Goal: Task Accomplishment & Management: Use online tool/utility

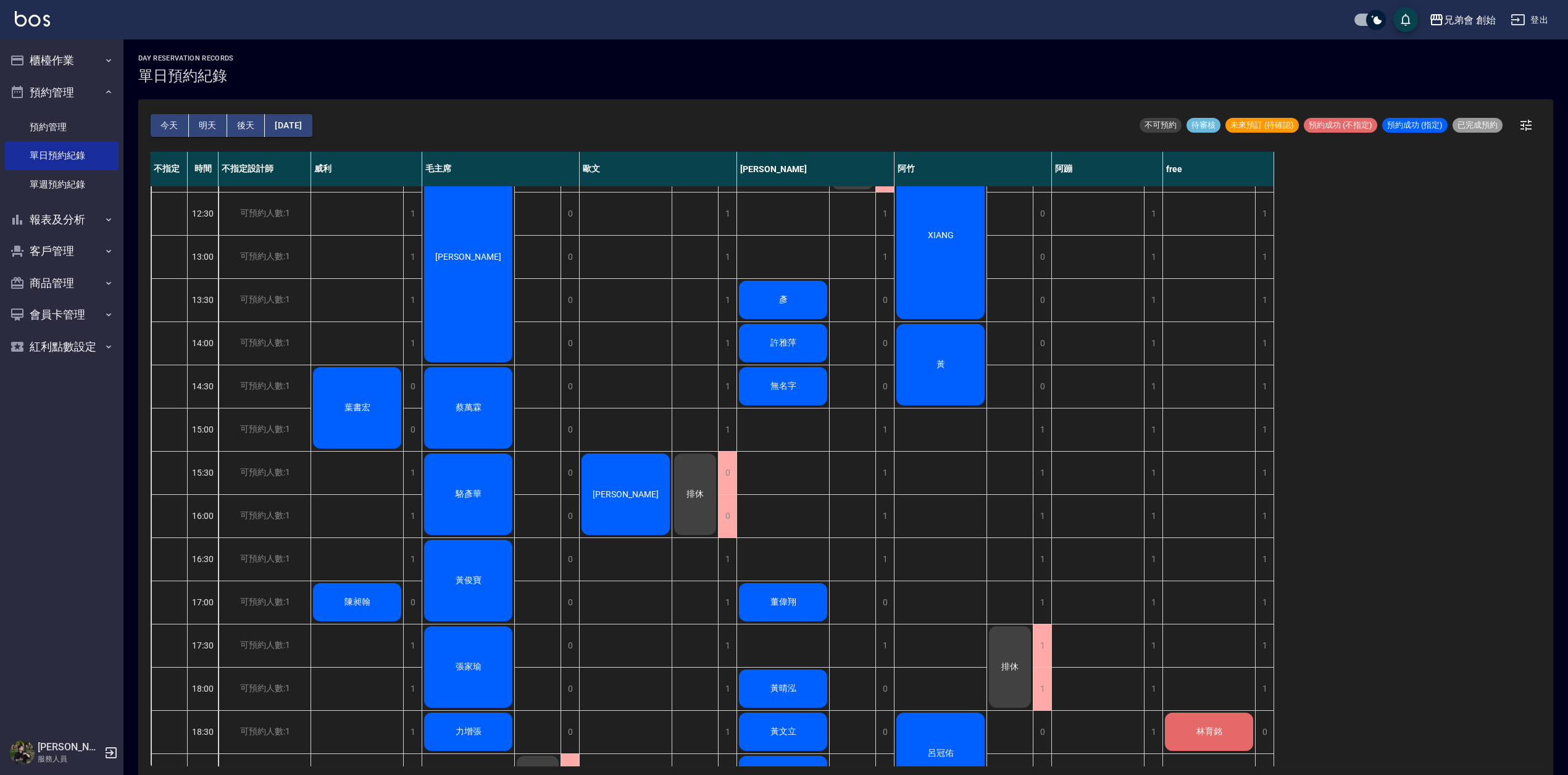
scroll to position [275, 0]
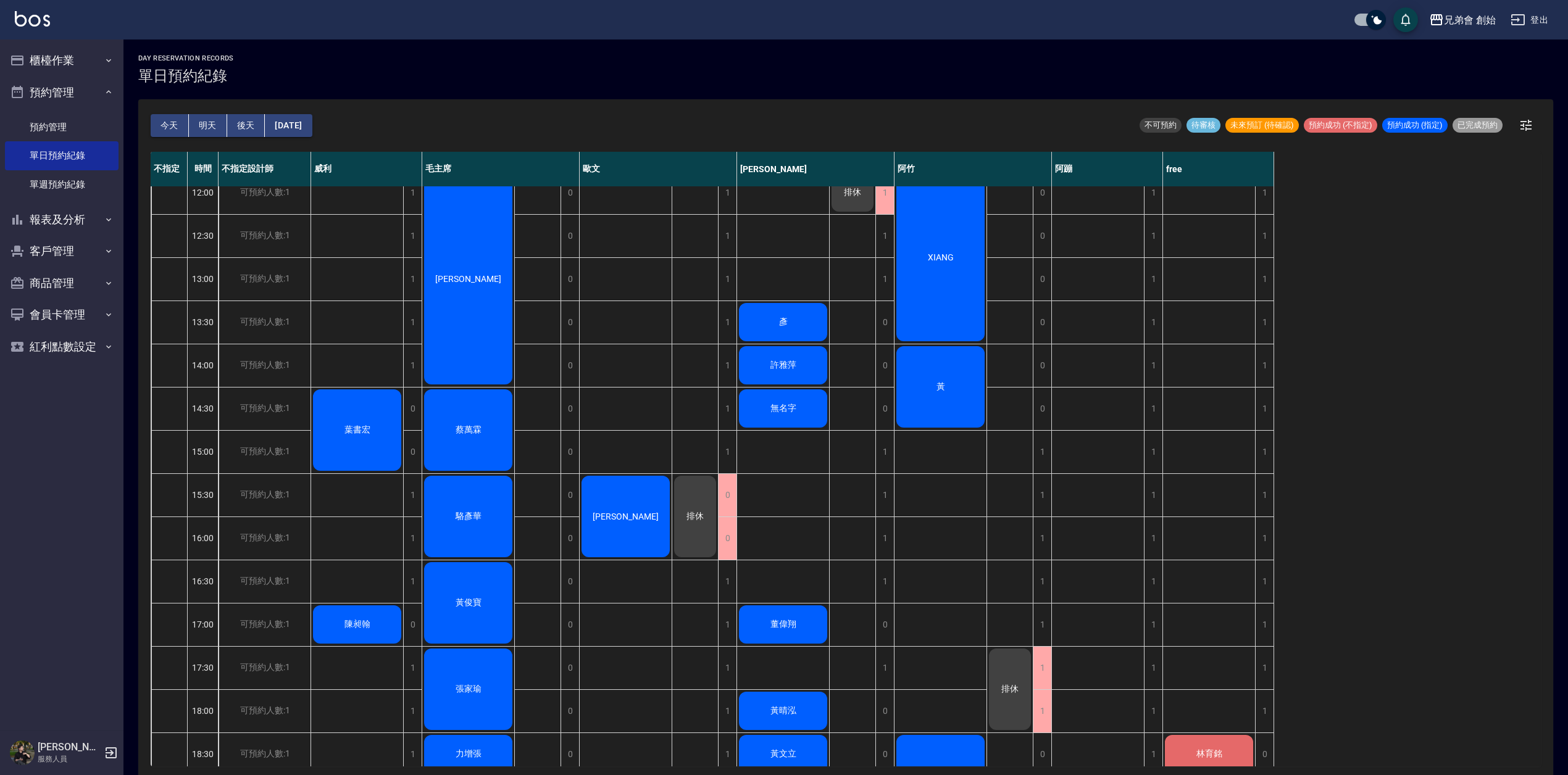
click at [638, 411] on div "[PERSON_NAME] [PERSON_NAME]" at bounding box center [626, 538] width 93 height 1253
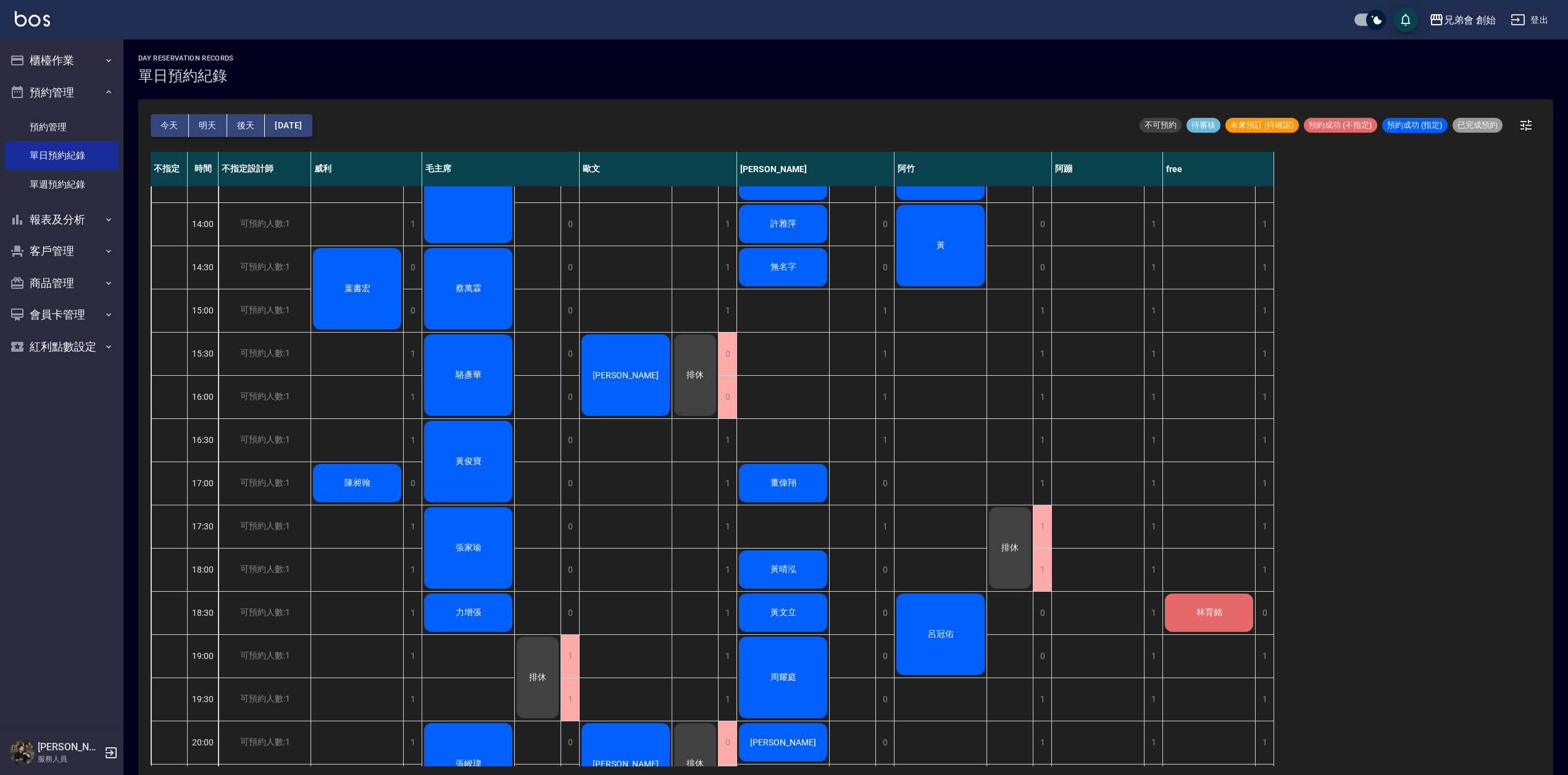
scroll to position [604, 0]
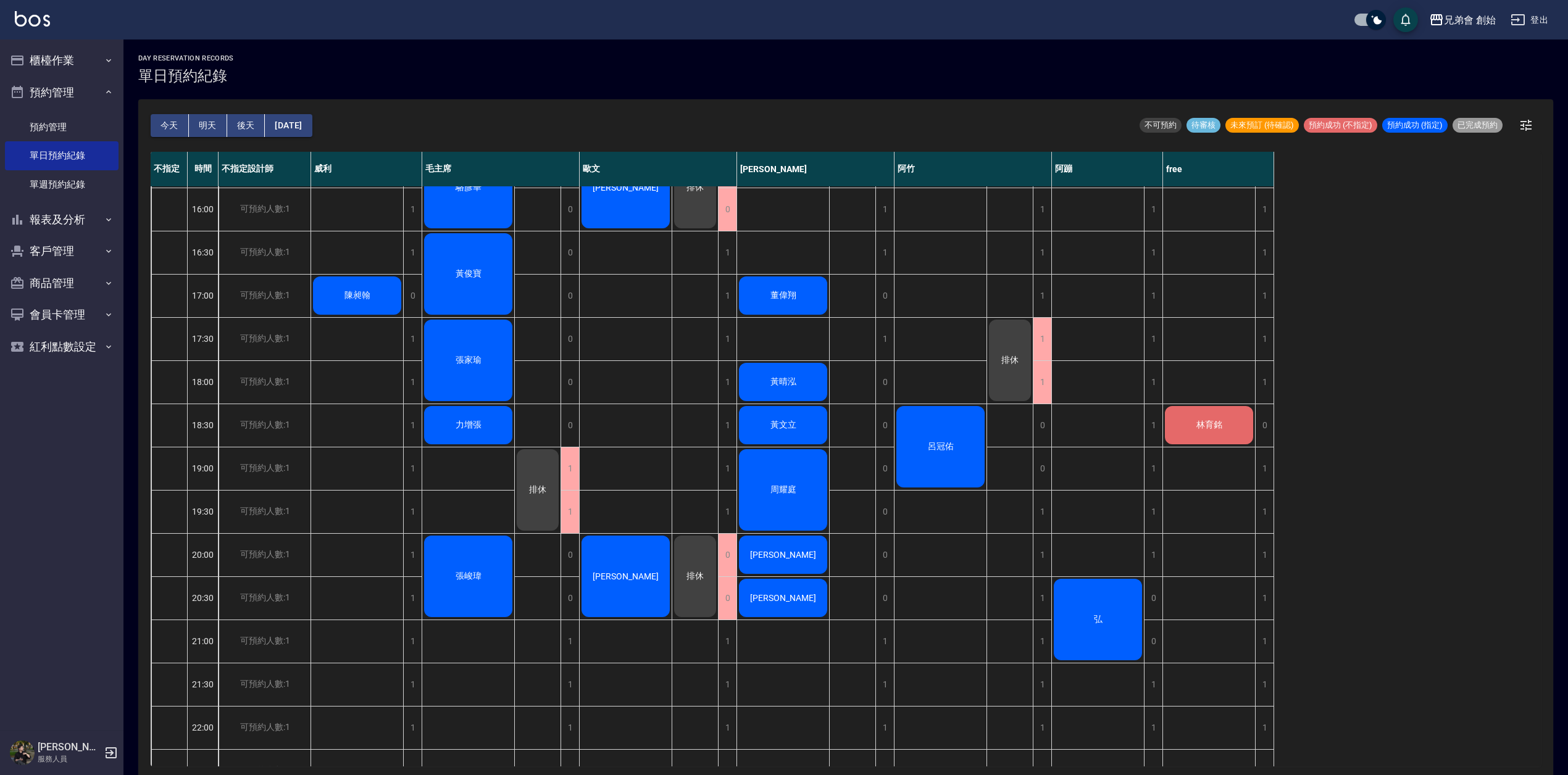
click at [635, 415] on div "[PERSON_NAME] [PERSON_NAME]" at bounding box center [626, 209] width 93 height 1253
click at [74, 54] on button "櫃檯作業" at bounding box center [62, 60] width 114 height 32
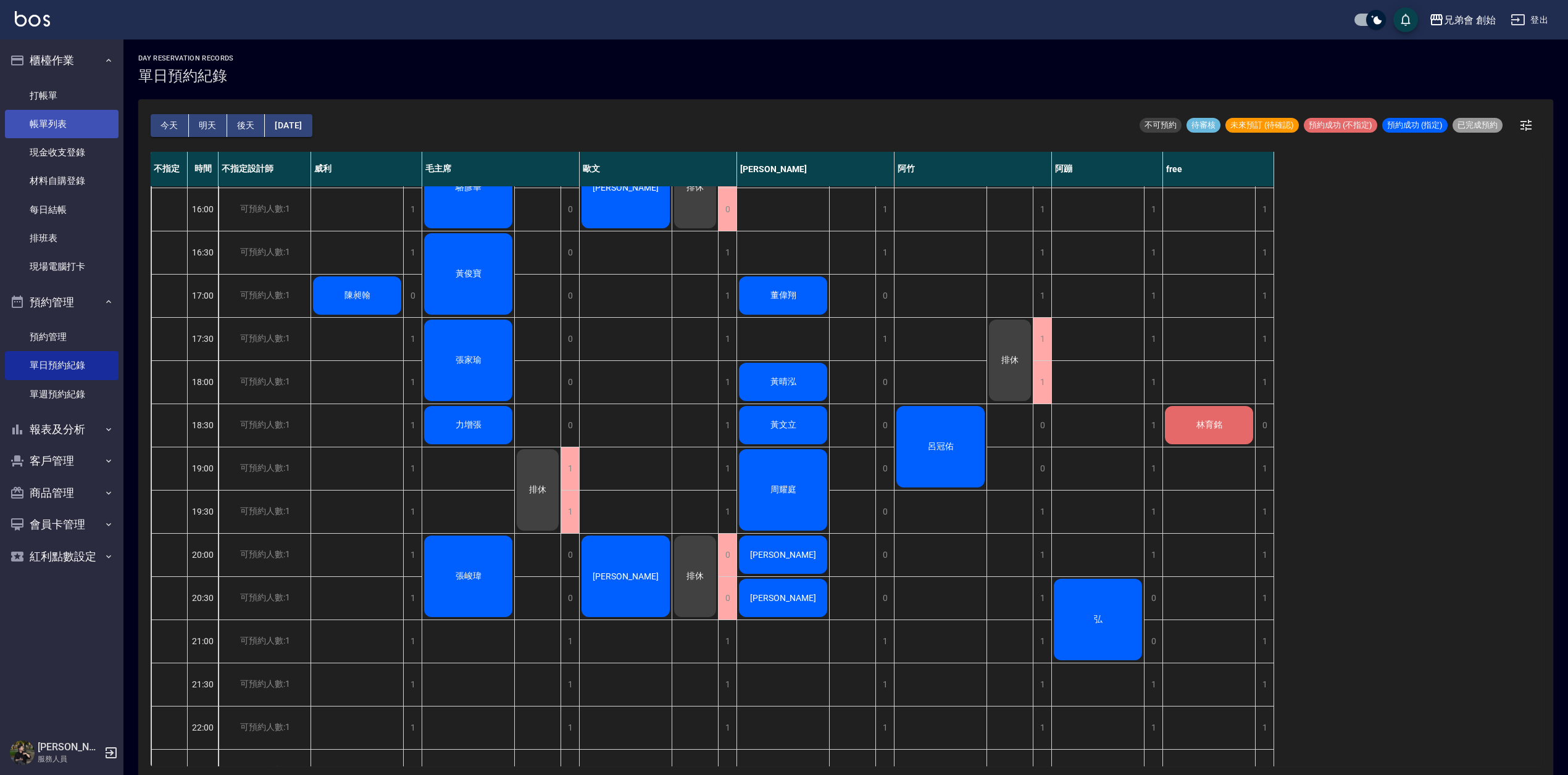
click at [67, 119] on link "帳單列表" at bounding box center [62, 123] width 114 height 28
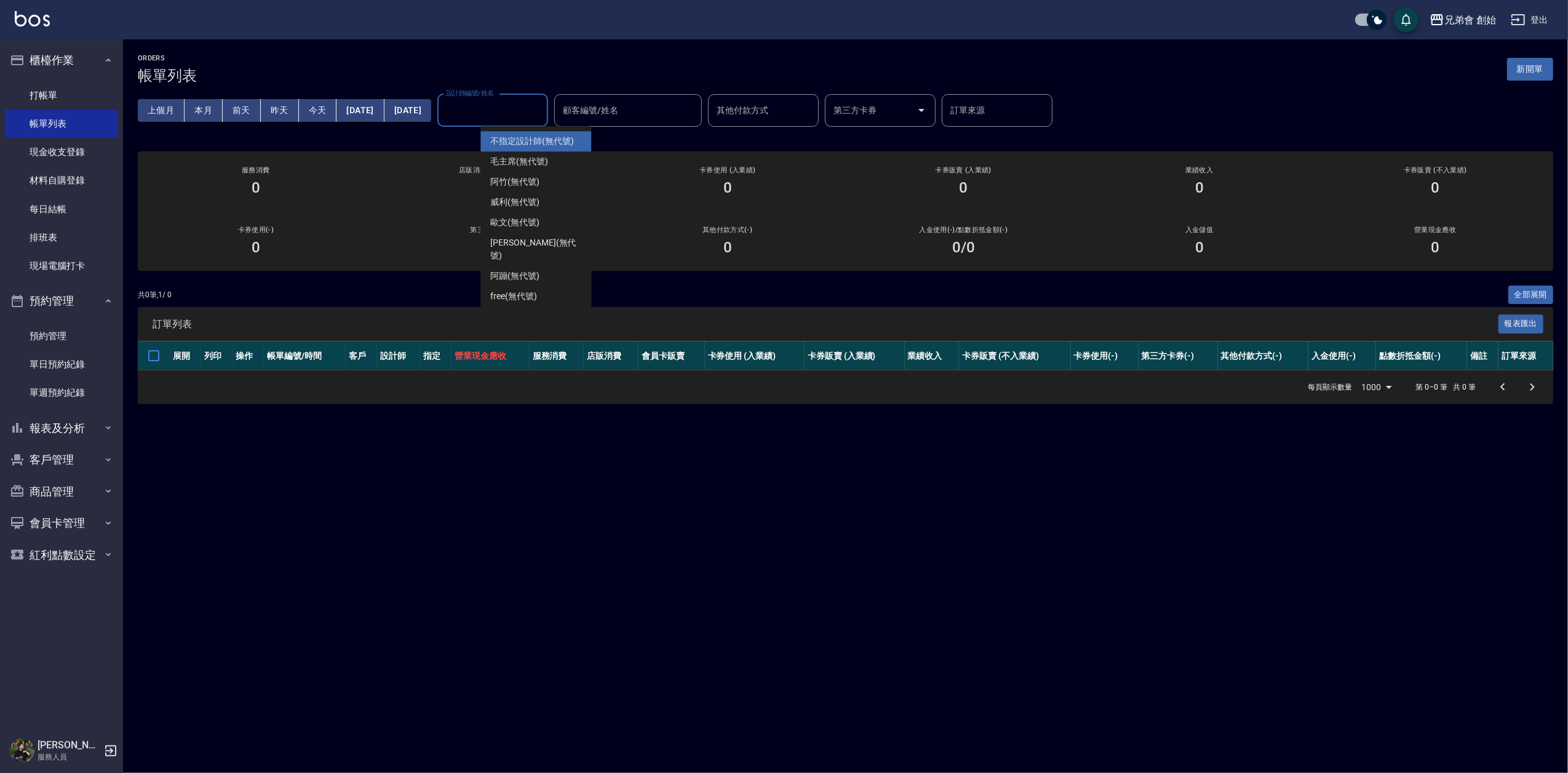
click at [512, 115] on input "設計師編號/姓名" at bounding box center [493, 110] width 100 height 21
click at [535, 205] on span "[PERSON_NAME] (無代號)" at bounding box center [515, 202] width 49 height 13
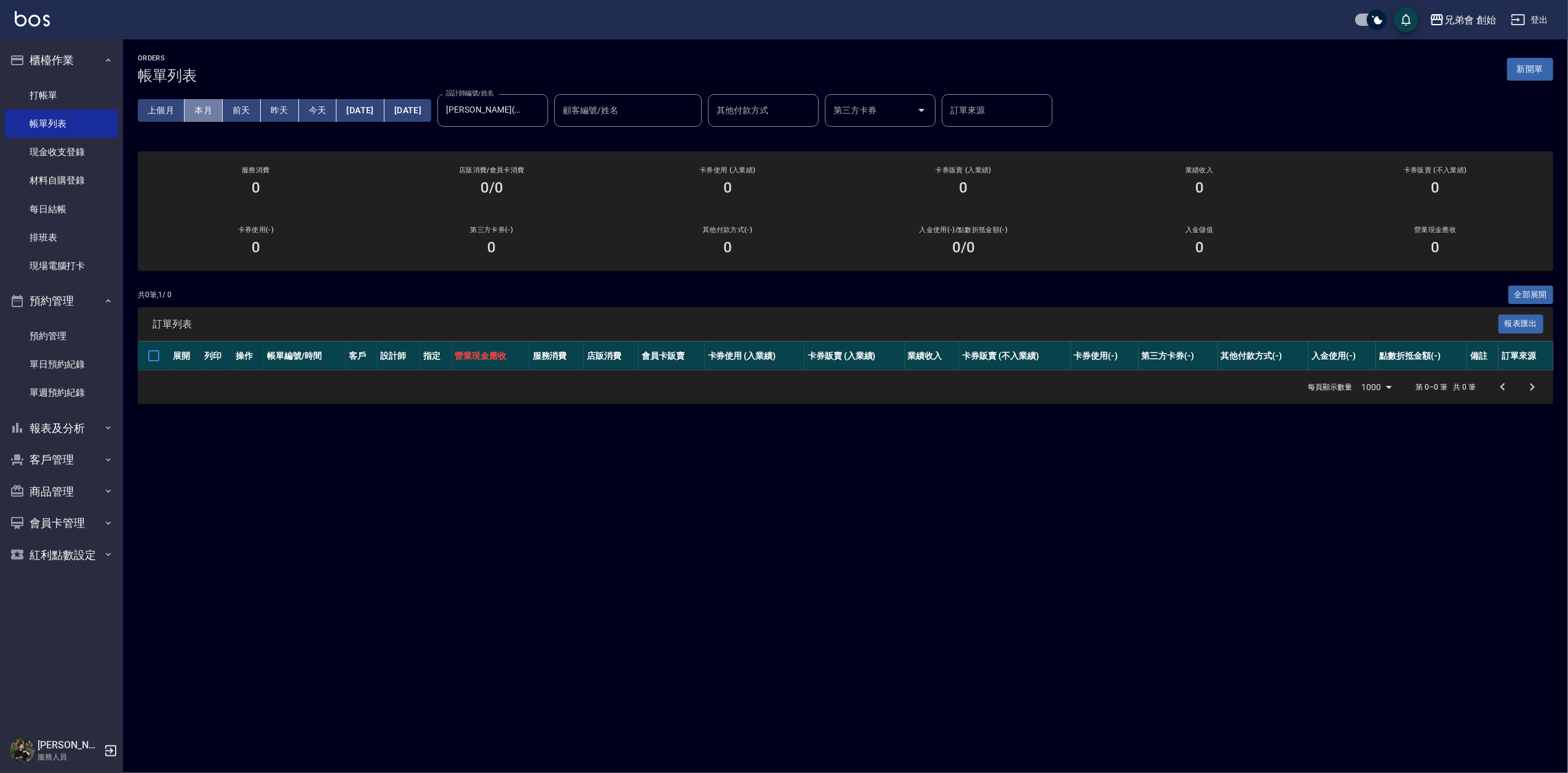
click at [211, 114] on button "本月" at bounding box center [203, 110] width 38 height 23
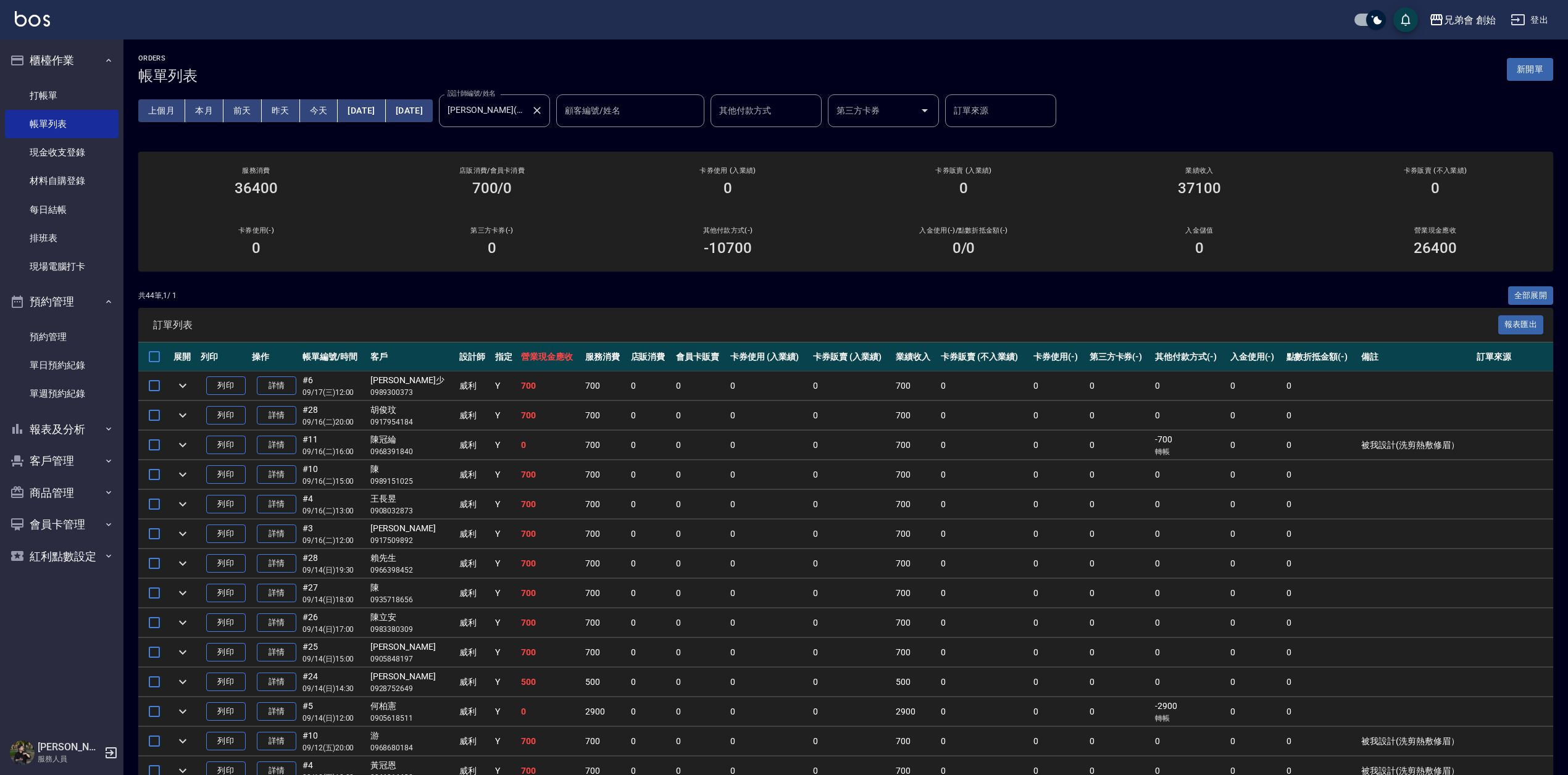
click at [526, 111] on input "[PERSON_NAME](無代號)" at bounding box center [485, 110] width 82 height 21
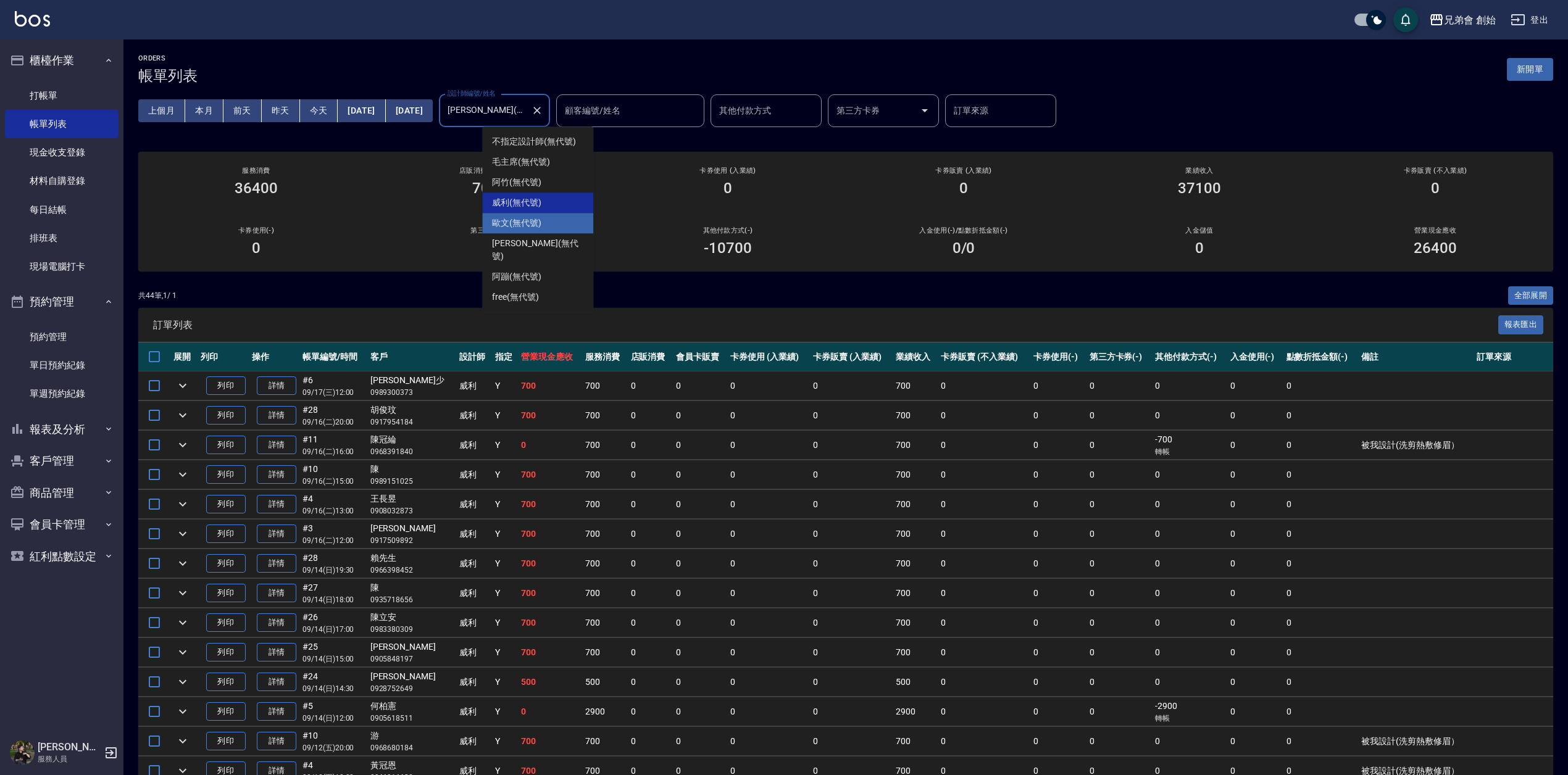
click at [542, 225] on div "歐文 (無代號)" at bounding box center [537, 223] width 111 height 20
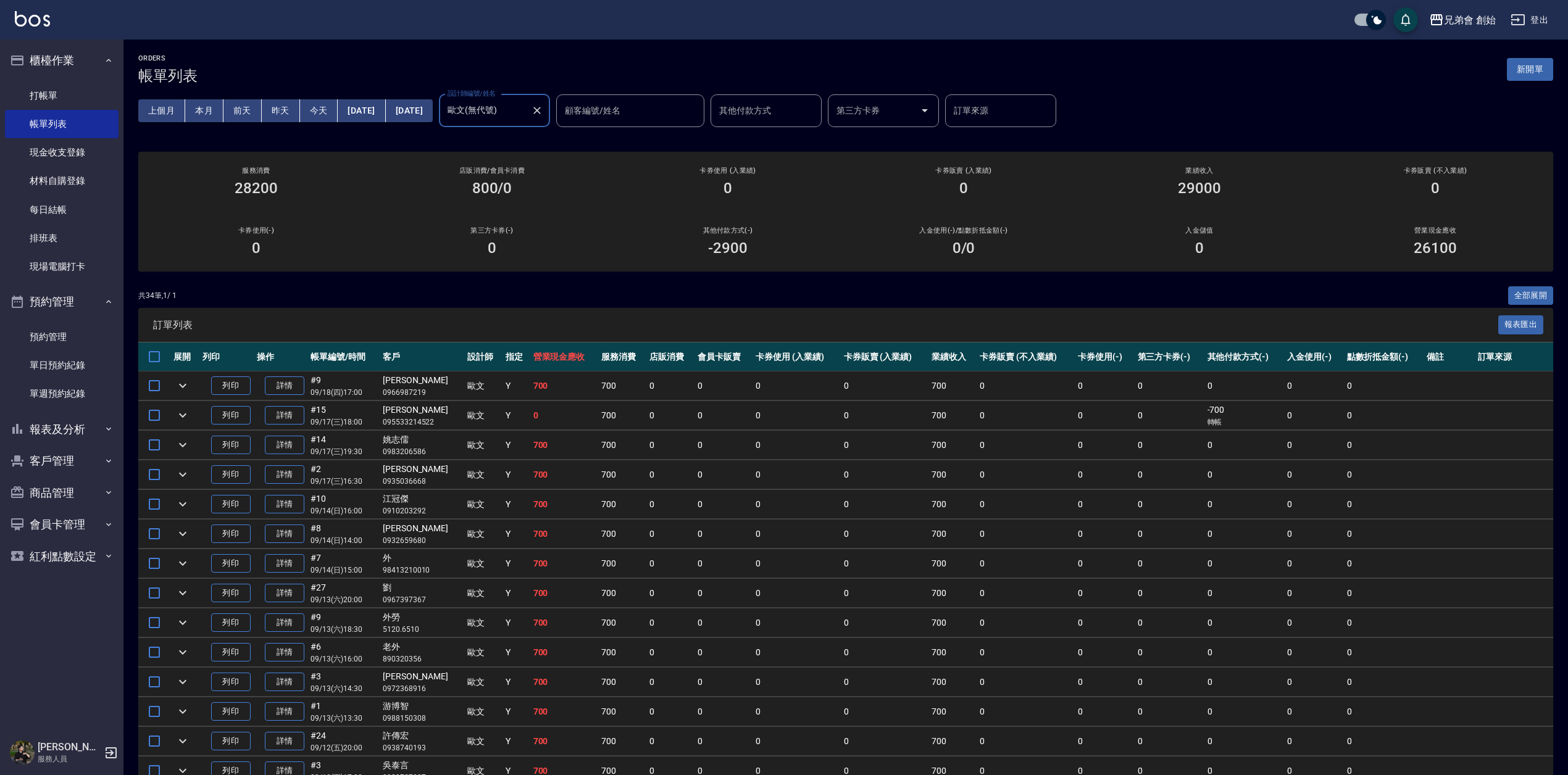
click at [526, 112] on input "歐文(無代號)" at bounding box center [485, 110] width 82 height 21
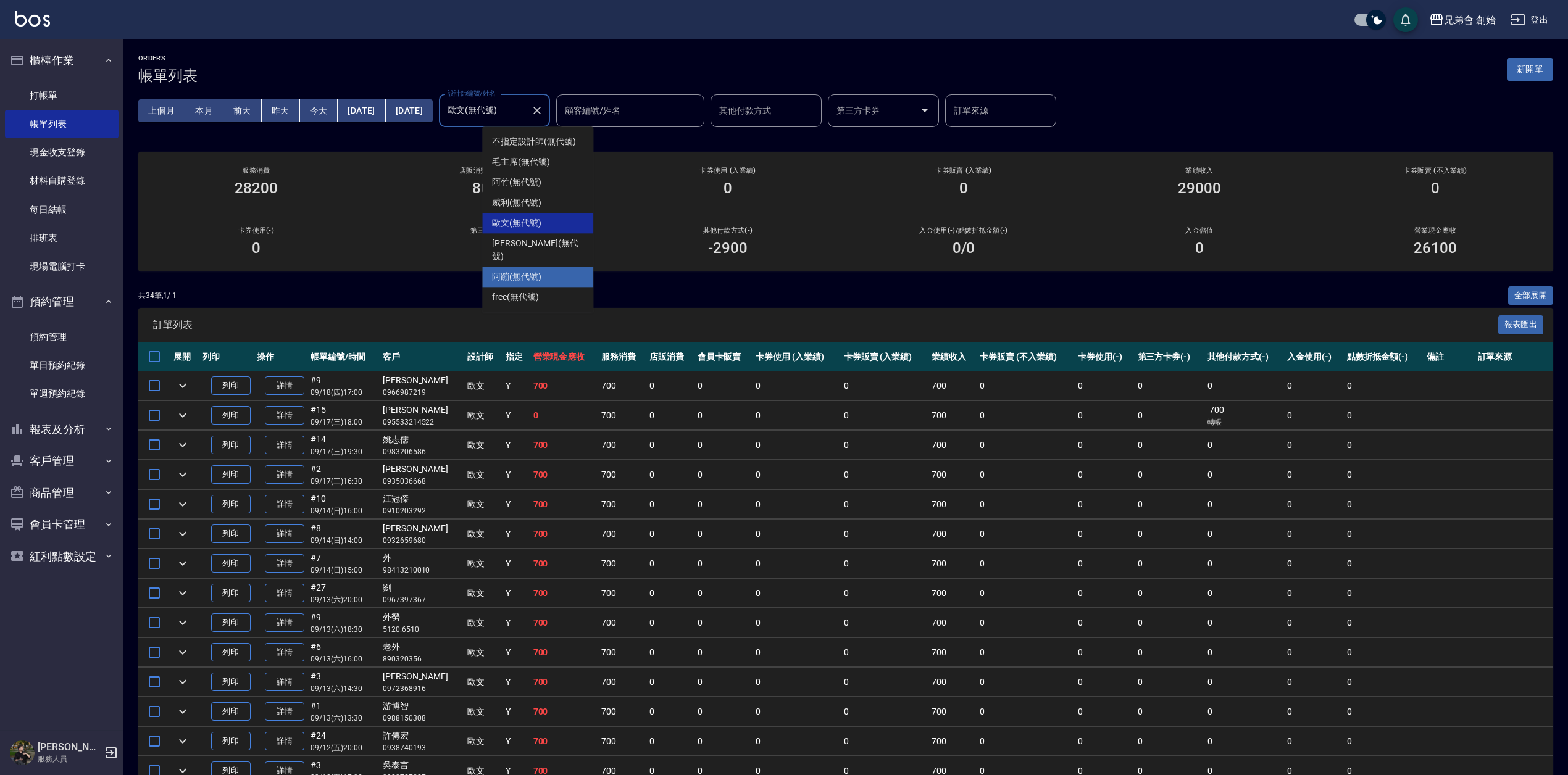
click at [531, 270] on span "阿蹦 (無代號)" at bounding box center [517, 277] width 49 height 13
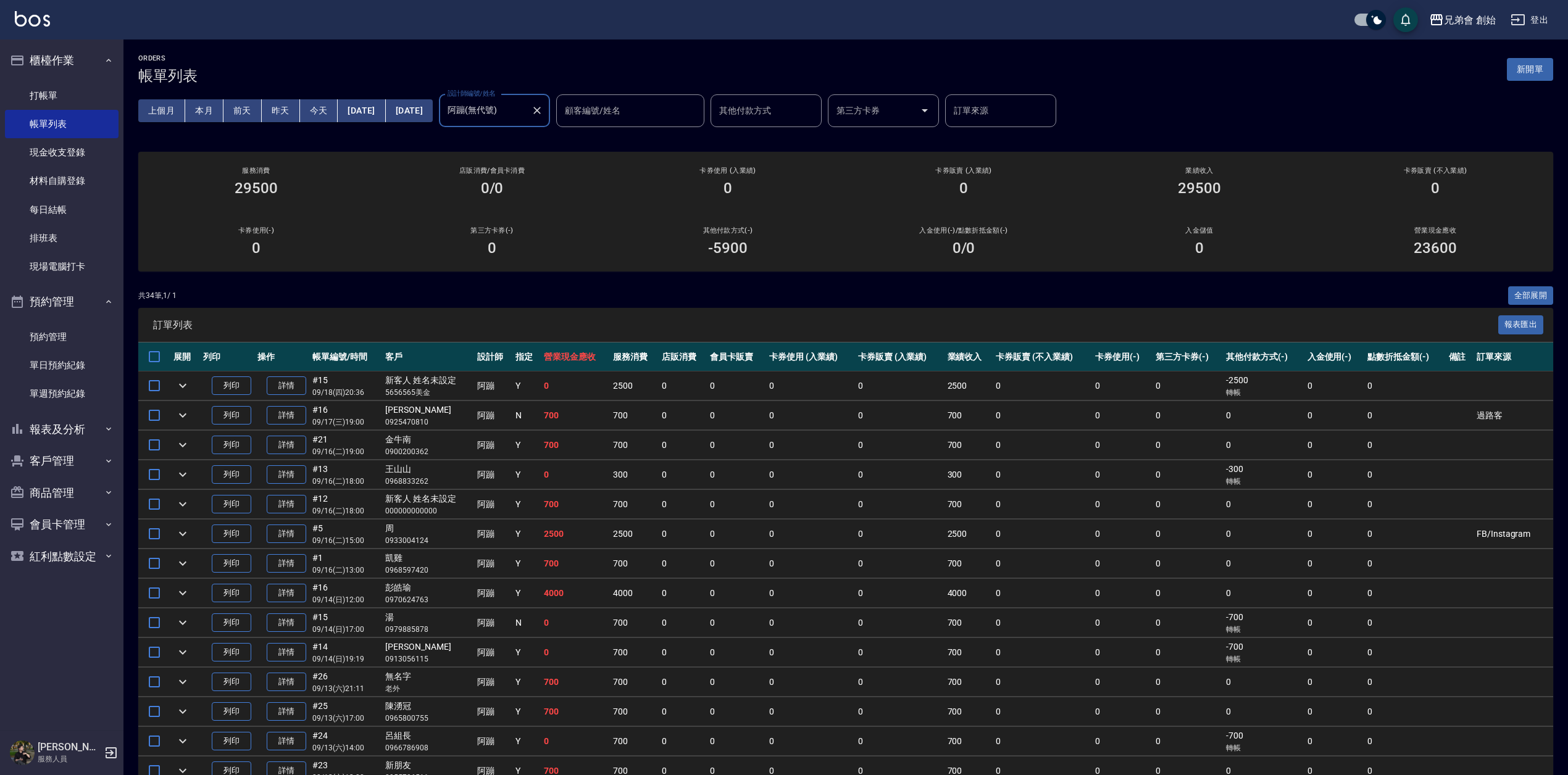
click at [526, 110] on input "阿蹦(無代號)" at bounding box center [485, 110] width 82 height 21
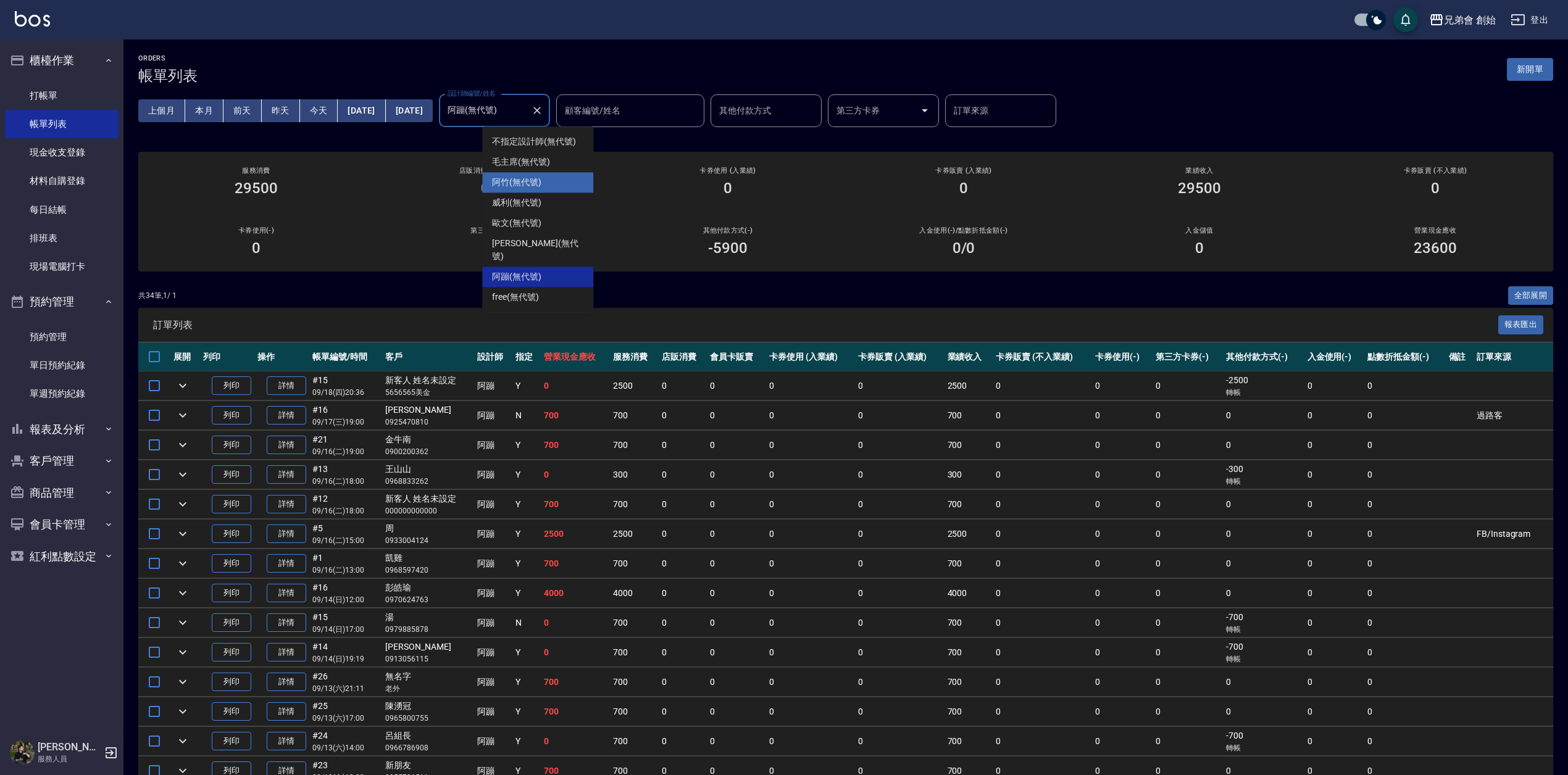
drag, startPoint x: 533, startPoint y: 286, endPoint x: 539, endPoint y: 181, distance: 105.2
click at [539, 181] on ul "不指定設計師 (無代號) 毛主席 (無代號) [PERSON_NAME] (無代號) [PERSON_NAME] (無代號) [PERSON_NAME](無代…" at bounding box center [537, 220] width 111 height 186
click at [527, 180] on span "阿竹 (無代號)" at bounding box center [517, 182] width 49 height 13
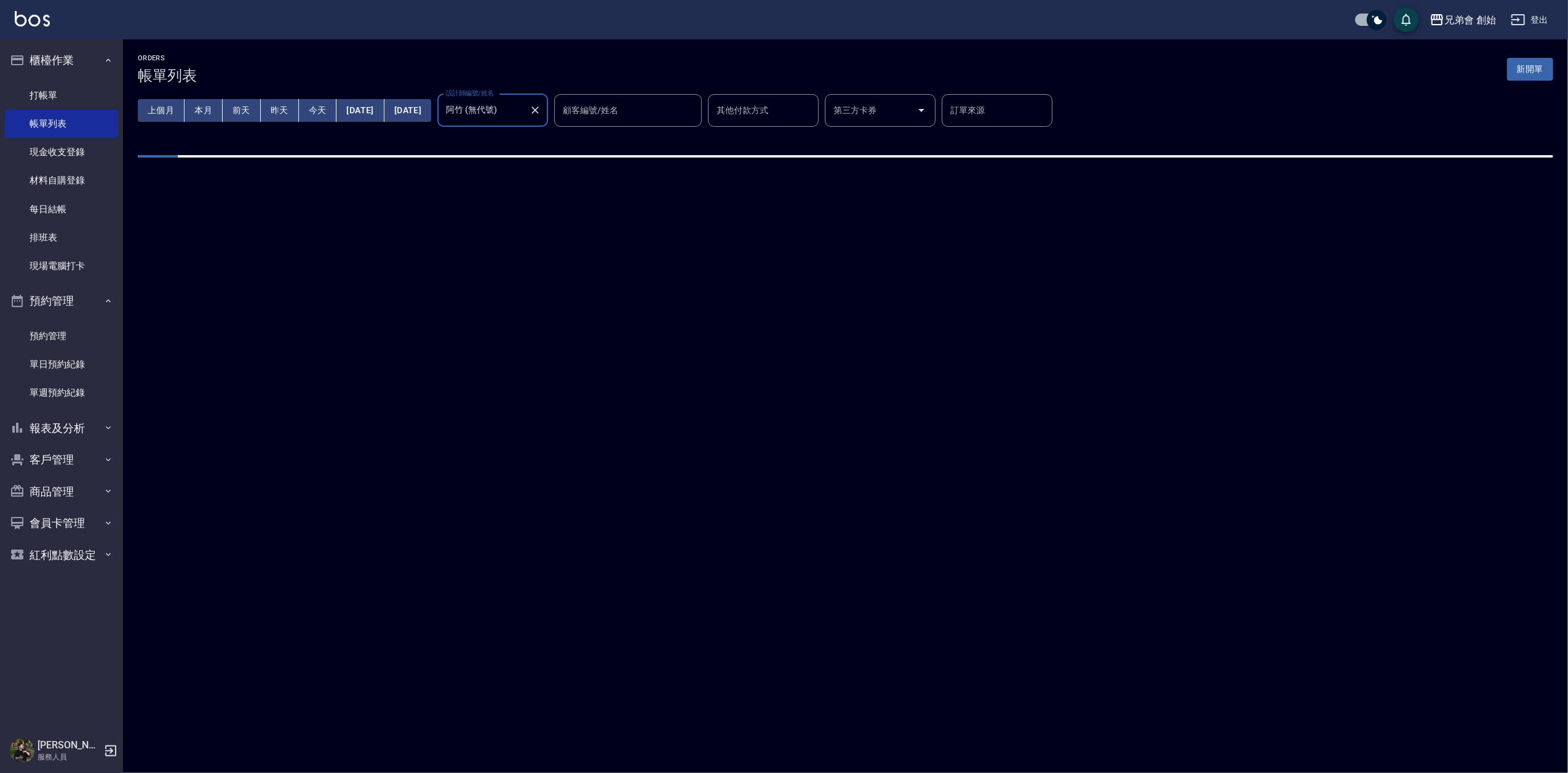
click at [504, 55] on div "ORDERS 帳單列表 新開單" at bounding box center [845, 69] width 1416 height 30
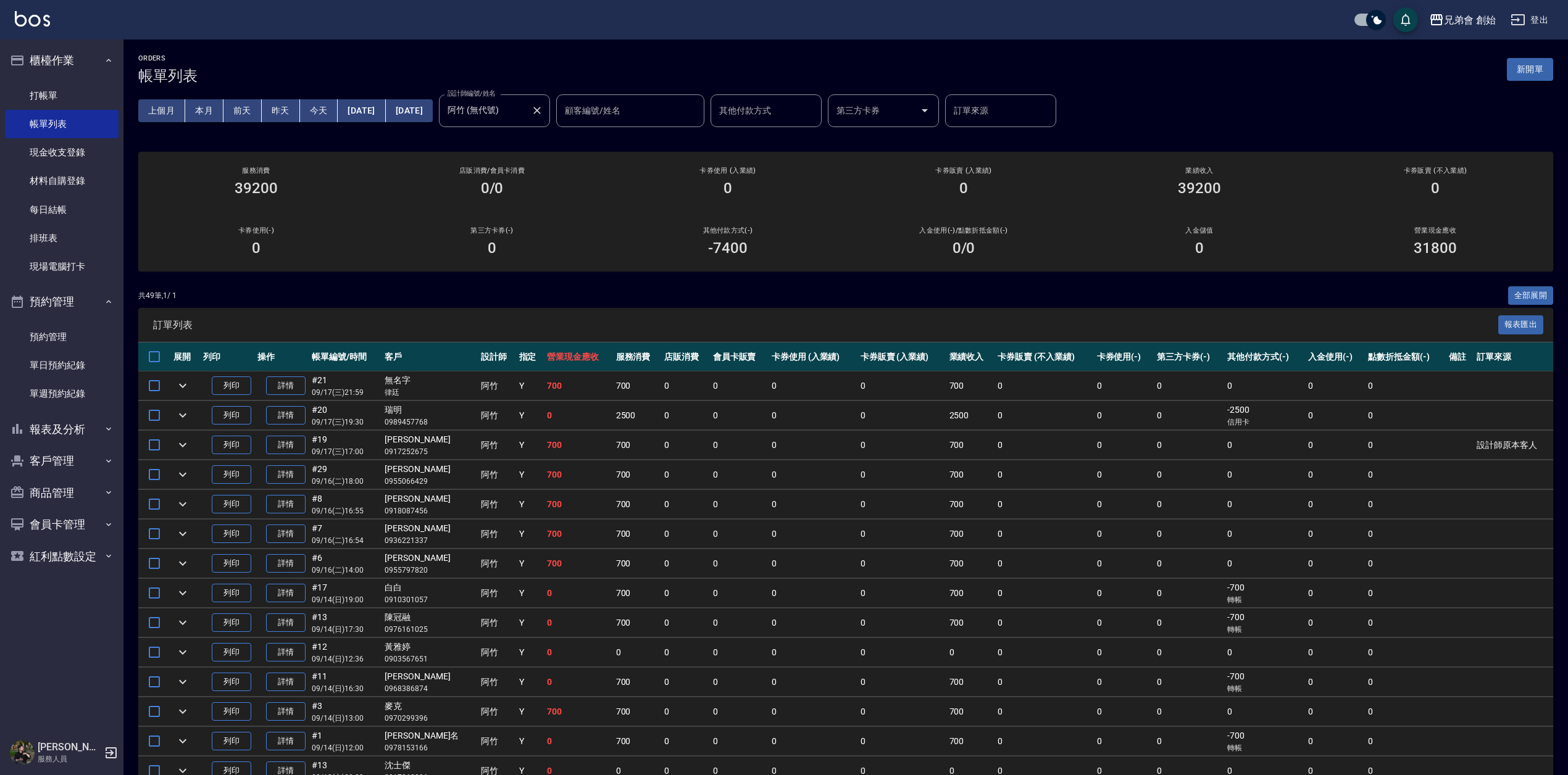
click at [526, 112] on input "阿竹 (無代號)" at bounding box center [485, 110] width 82 height 21
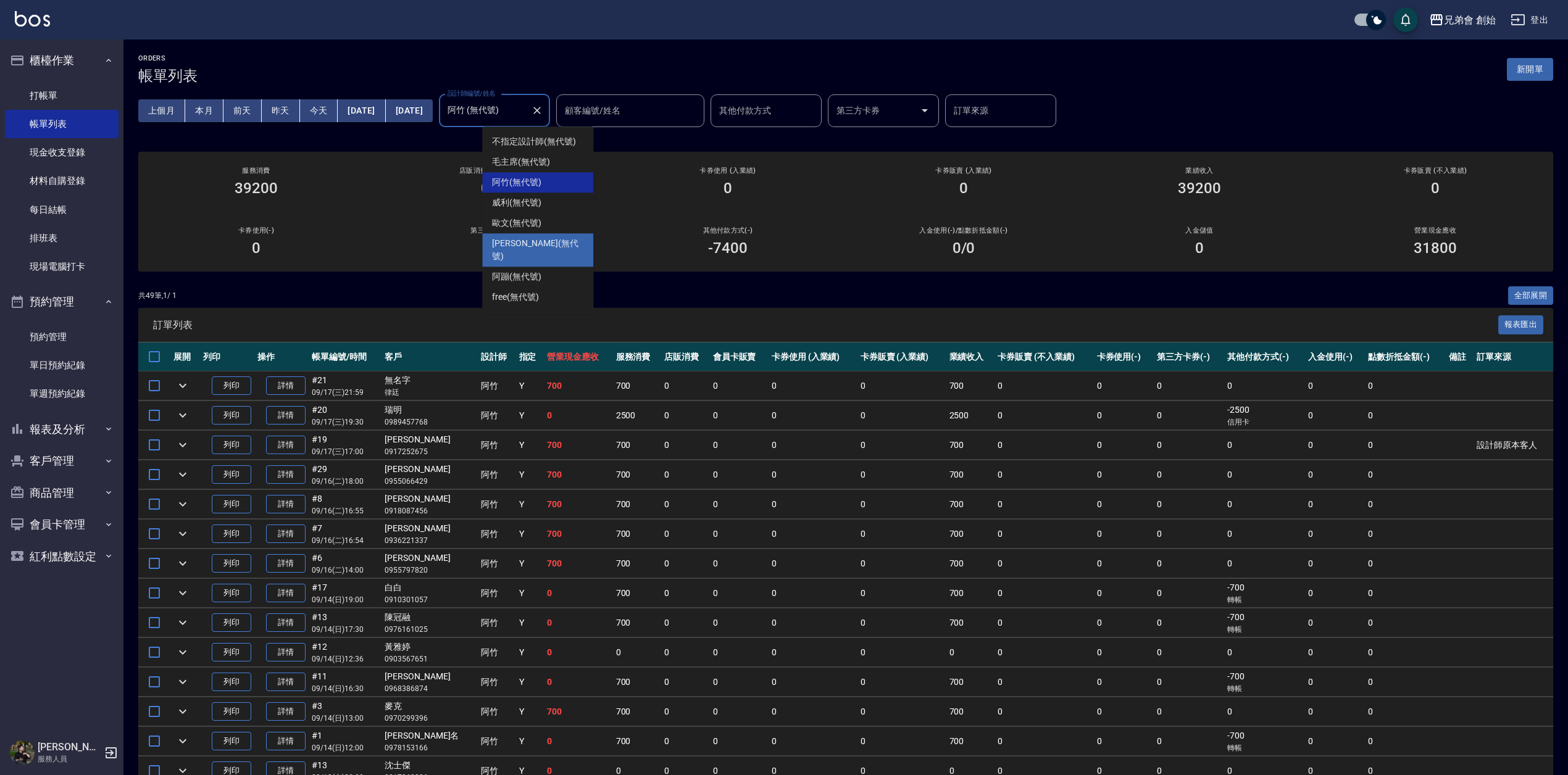
click at [533, 245] on span "[PERSON_NAME] (無代號)" at bounding box center [538, 250] width 92 height 26
type input "[PERSON_NAME](無代號)"
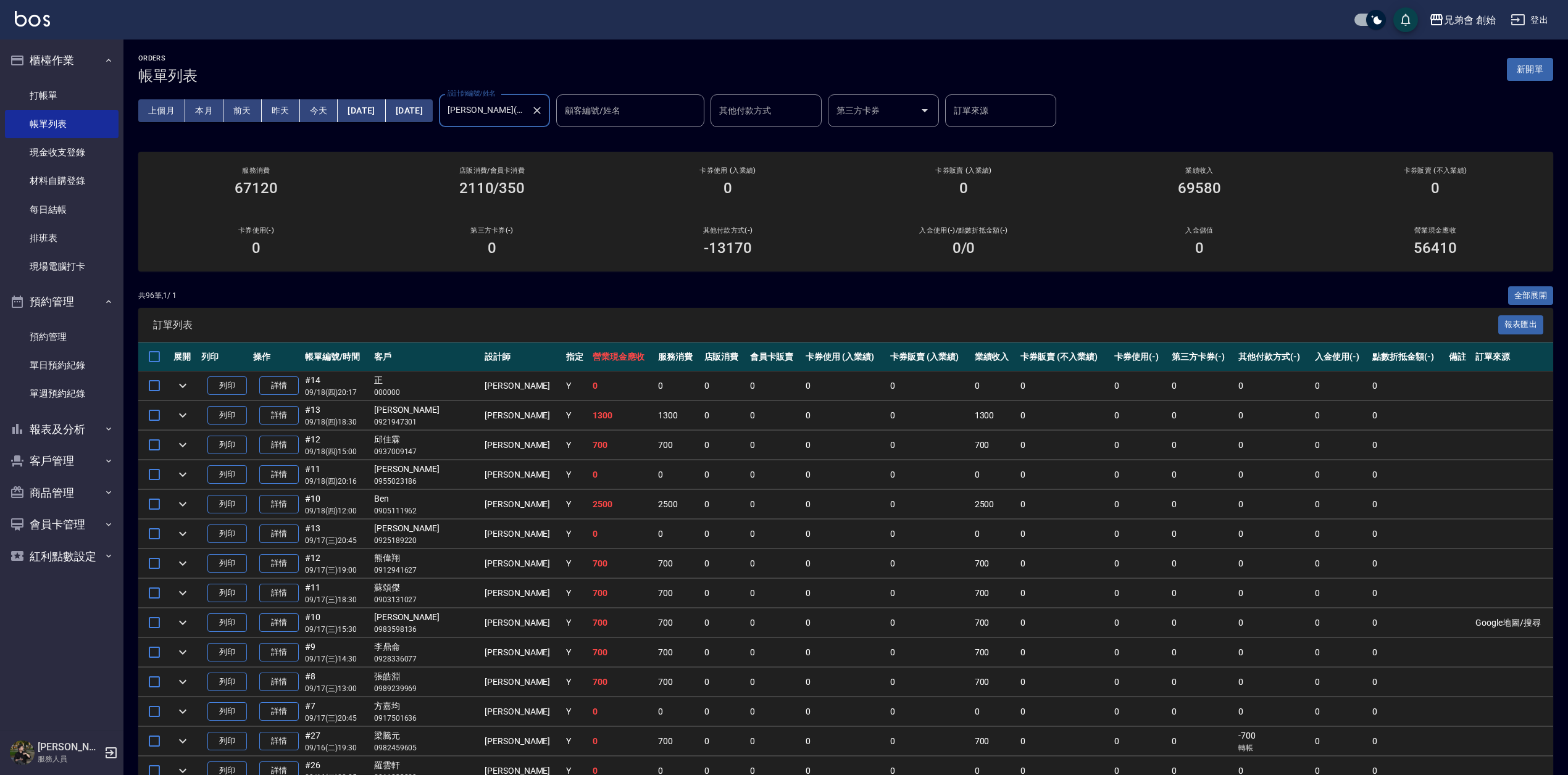
click at [329, 106] on button "今天" at bounding box center [319, 110] width 38 height 23
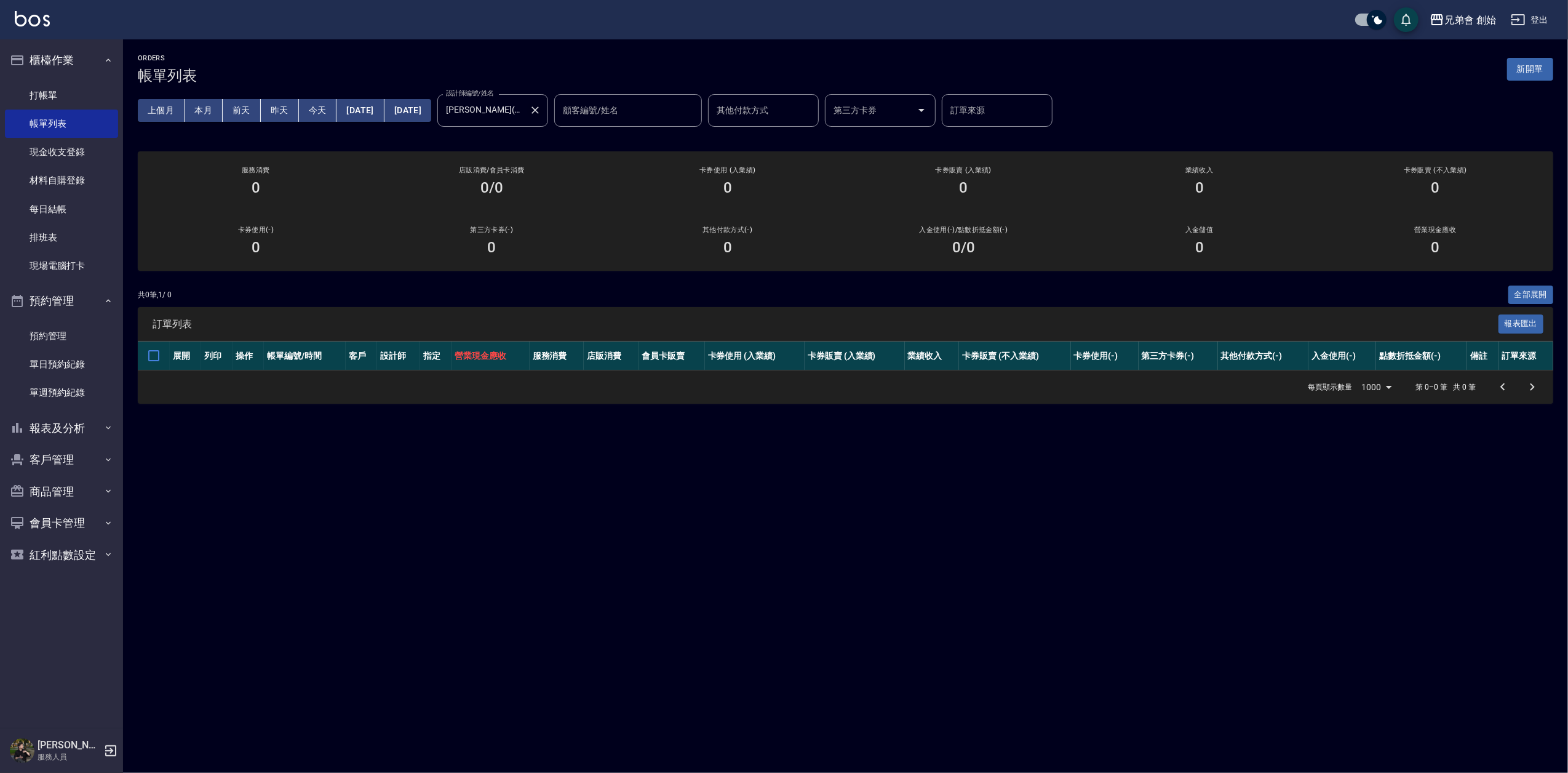
click at [541, 113] on icon "Clear" at bounding box center [536, 110] width 12 height 12
drag, startPoint x: 539, startPoint y: 39, endPoint x: 615, endPoint y: 183, distance: 162.8
click at [540, 39] on div "ORDERS 帳單列表 新開單 上個月 本月 [DATE] [DATE] [DATE] [DATE] [DATE] 設計師編號/姓名 設計師編號/姓名 顧客編…" at bounding box center [845, 229] width 1445 height 379
drag, startPoint x: 962, startPoint y: 559, endPoint x: 1278, endPoint y: 207, distance: 473.0
click at [1039, 446] on div "ORDERS 帳單列表 新開單 上個月 本月 [DATE] [DATE] [DATE] [DATE] [DATE] 設計師編號/姓名 設計師編號/姓名 顧客編…" at bounding box center [784, 386] width 1568 height 773
